Goal: Task Accomplishment & Management: Manage account settings

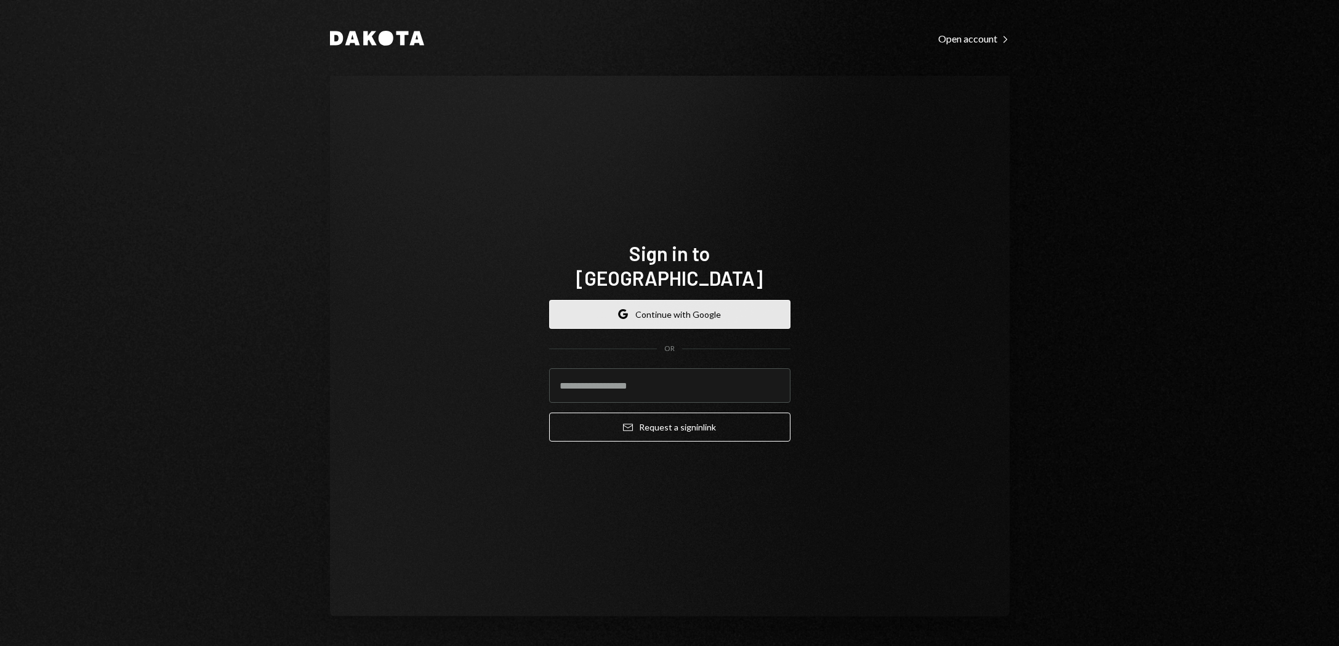
click at [683, 304] on button "Google Continue with Google" at bounding box center [669, 314] width 241 height 29
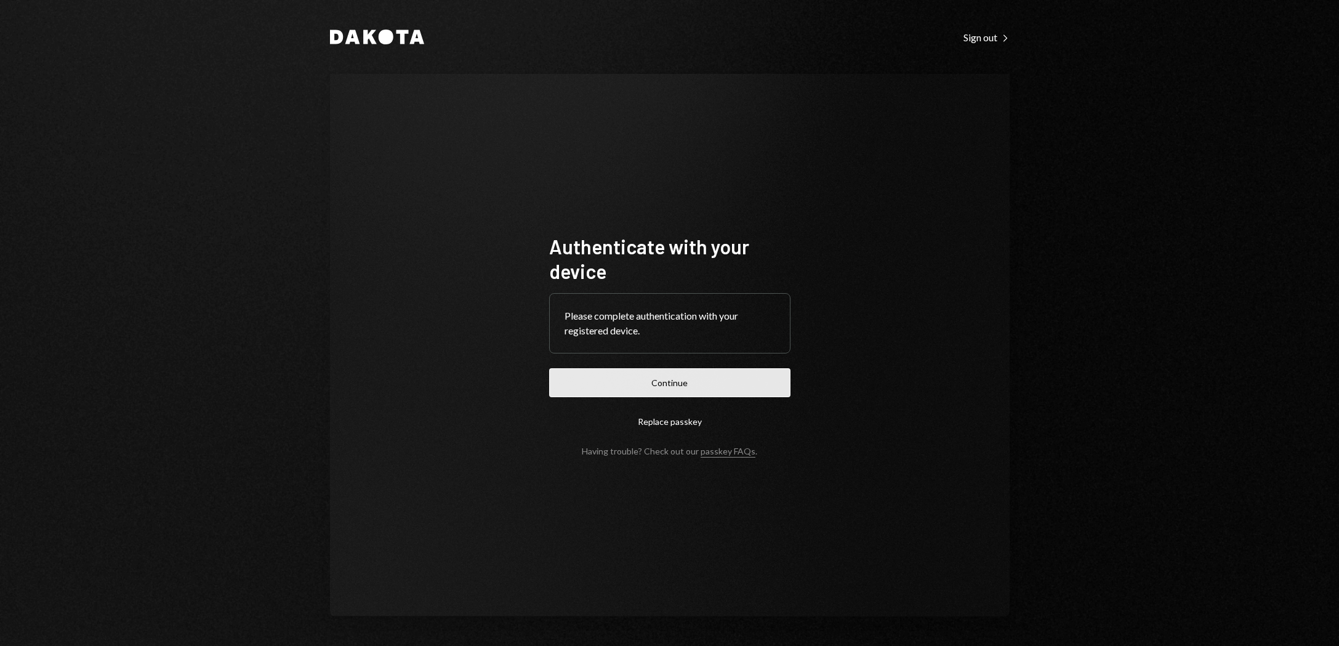
click at [665, 386] on button "Continue" at bounding box center [669, 382] width 241 height 29
